Goal: Find specific page/section: Find specific page/section

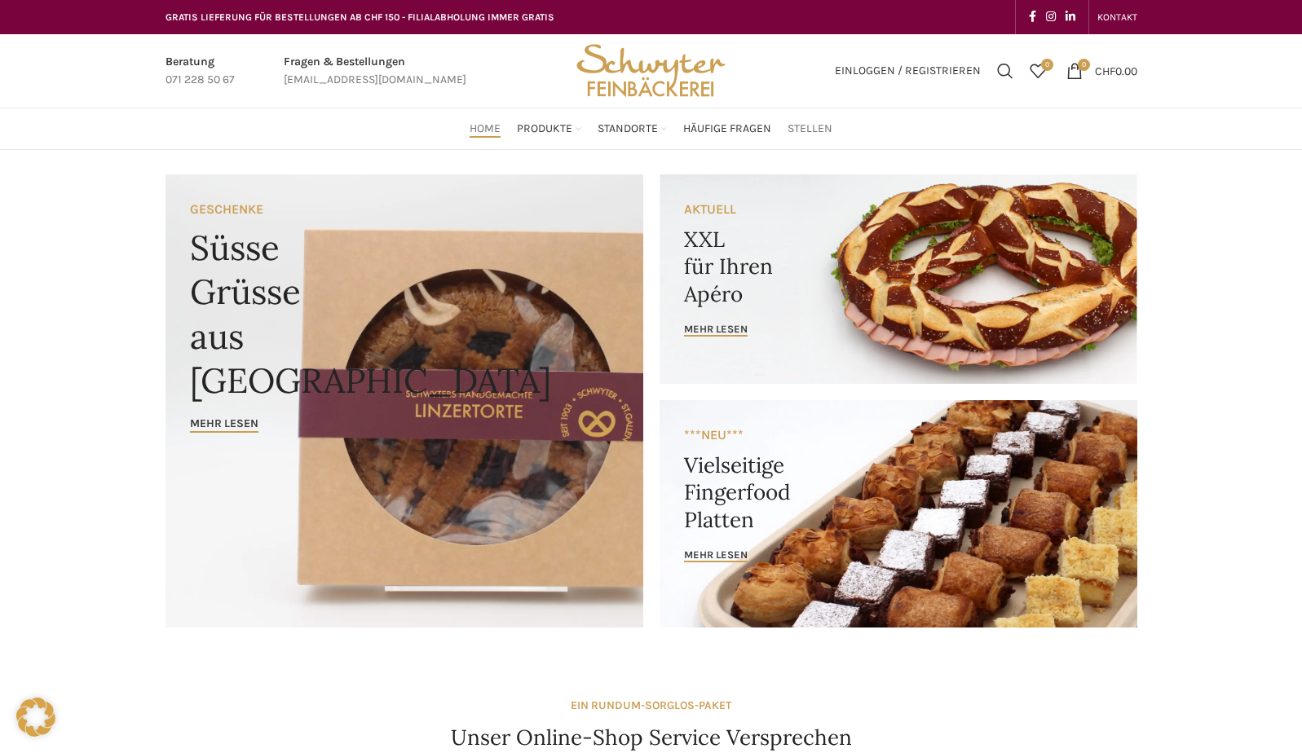
click at [806, 124] on span "Stellen" at bounding box center [810, 128] width 45 height 15
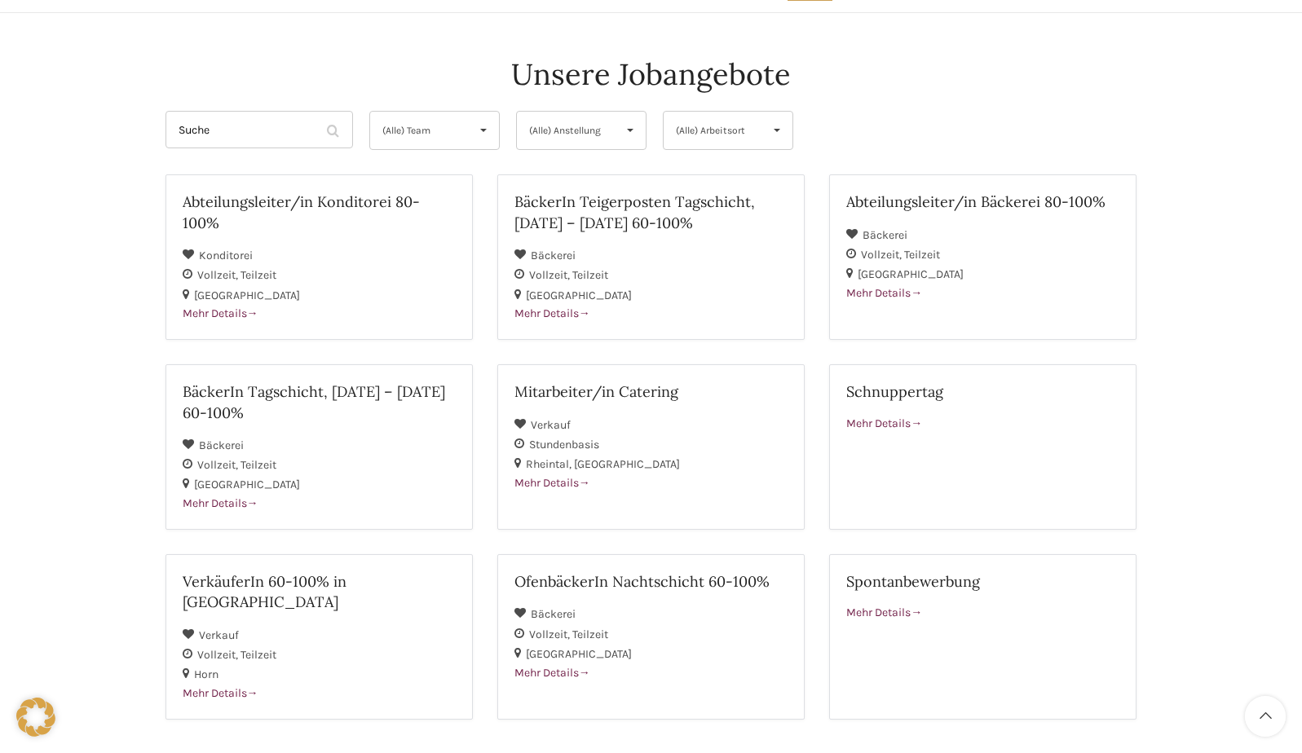
scroll to position [135, 0]
click at [563, 670] on span "Mehr Details" at bounding box center [552, 675] width 76 height 14
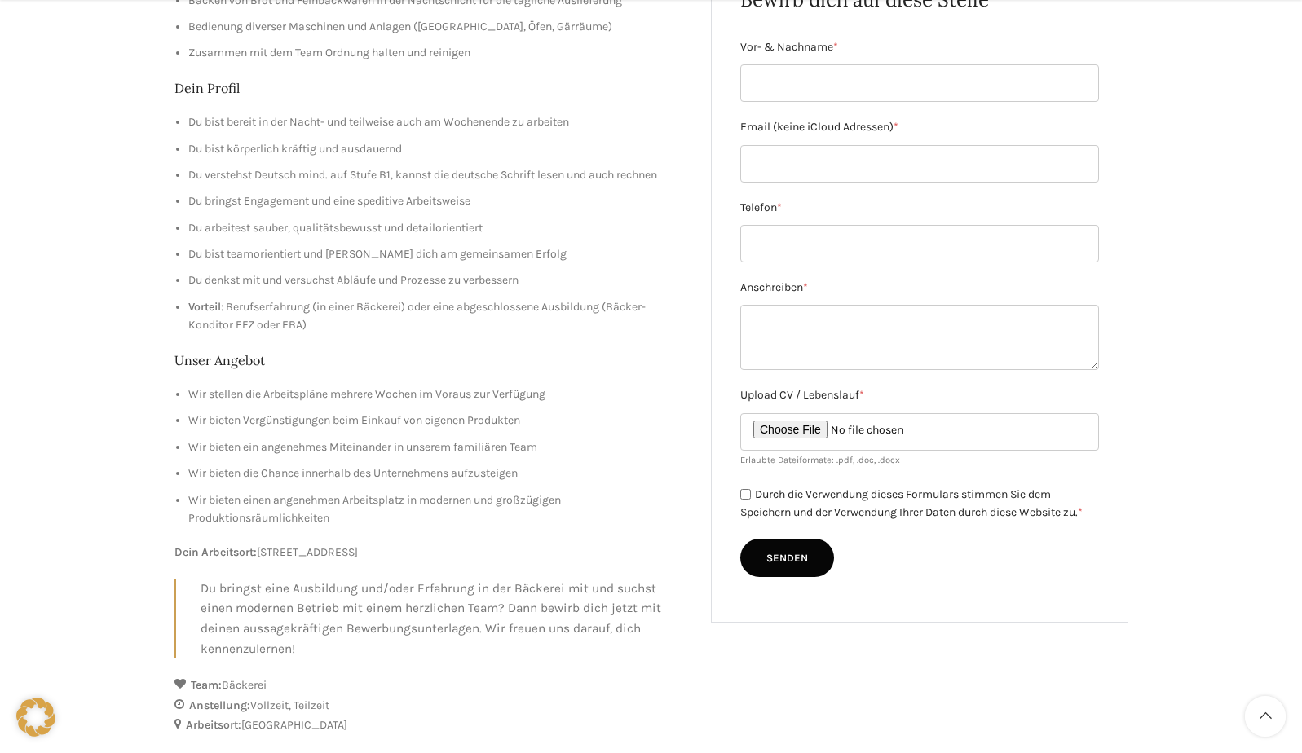
scroll to position [316, 0]
